Goal: Register for event/course

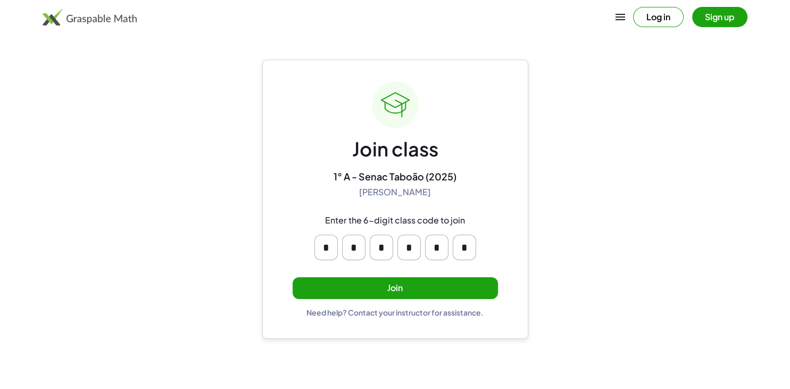
click at [426, 288] on button "Join" at bounding box center [395, 288] width 205 height 22
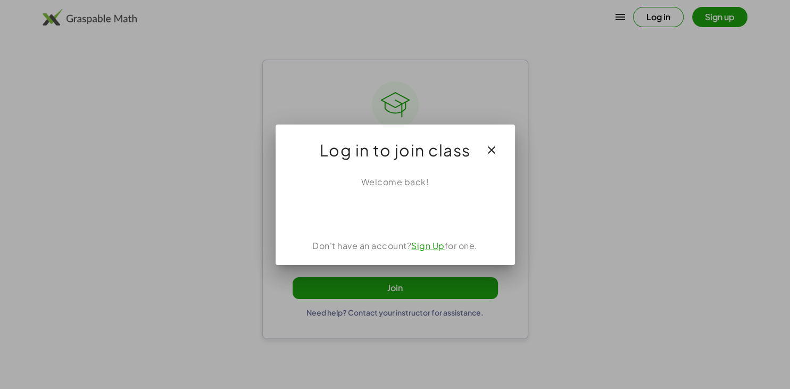
click at [415, 215] on div "Fazer login com o Google. Abre em uma nova guia" at bounding box center [395, 211] width 121 height 23
click at [431, 247] on link "Sign Up" at bounding box center [428, 245] width 34 height 11
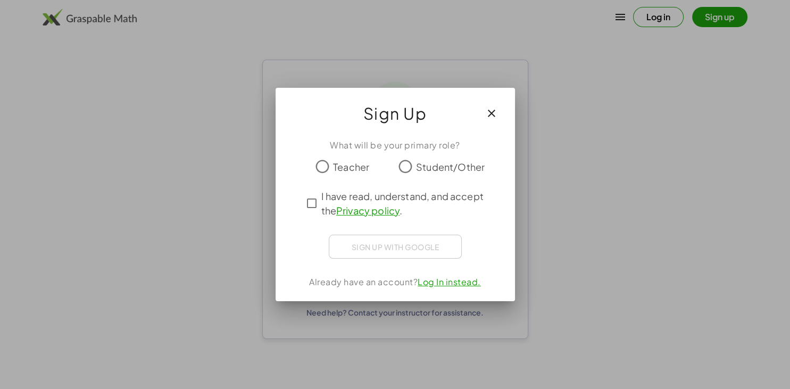
click at [420, 172] on span "Student/Other" at bounding box center [450, 167] width 69 height 14
click at [397, 197] on span "I have read, understand, and accept the Privacy policy ." at bounding box center [404, 203] width 167 height 29
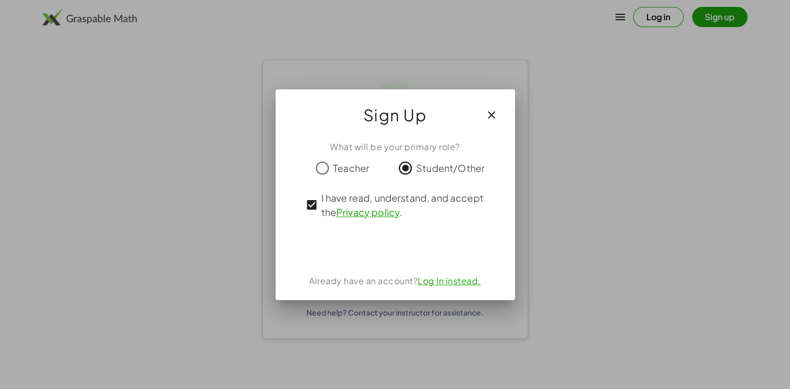
click at [390, 195] on span "I have read, understand, and accept the Privacy policy ." at bounding box center [404, 204] width 167 height 29
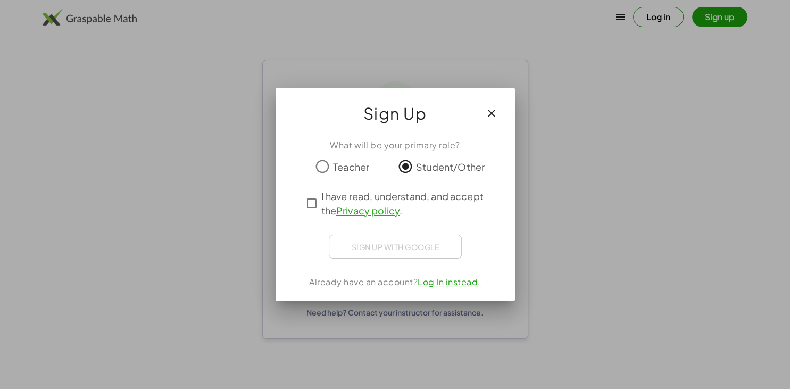
click at [457, 283] on link "Log In instead." at bounding box center [449, 281] width 63 height 11
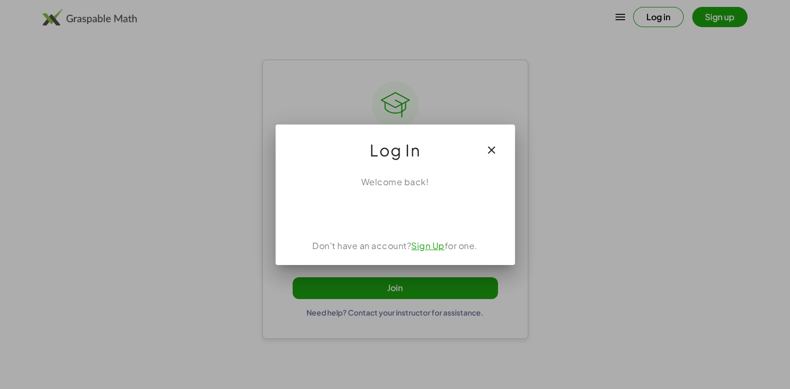
click at [424, 241] on link "Sign Up" at bounding box center [428, 245] width 34 height 11
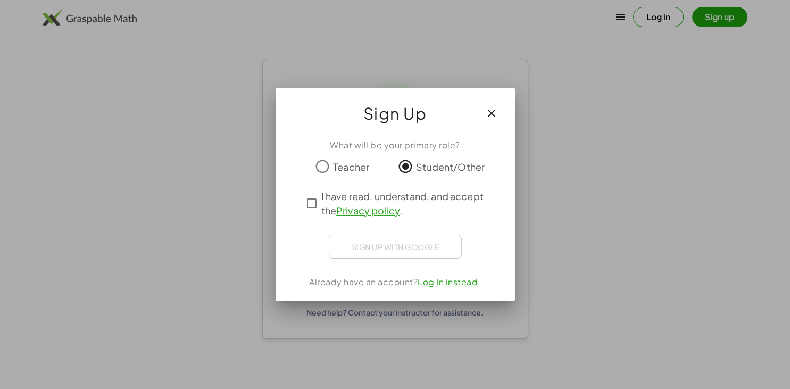
click at [386, 202] on span "I have read, understand, and accept the Privacy policy ." at bounding box center [404, 203] width 167 height 29
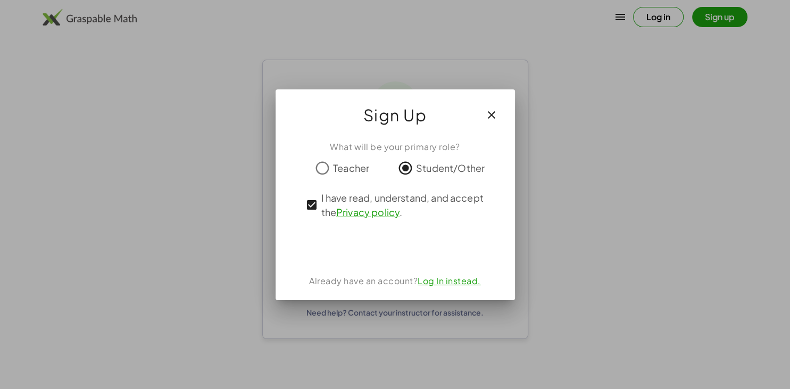
click at [418, 247] on div "Fazer login com o Google. Abre em uma nova guia" at bounding box center [395, 246] width 121 height 23
click at [483, 115] on button "button" at bounding box center [492, 115] width 26 height 26
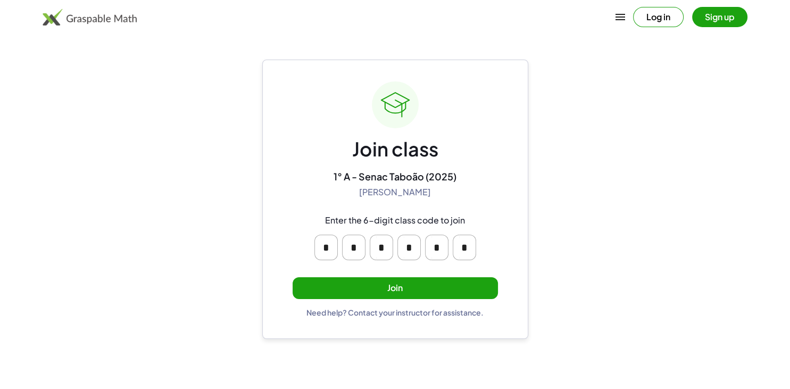
click at [532, 169] on main "Join class 1° A - Senac Taboão (2025) [PERSON_NAME] Enter the 6-digit class cod…" at bounding box center [395, 194] width 790 height 389
click at [630, 15] on button "button" at bounding box center [620, 17] width 26 height 26
